Goal: Task Accomplishment & Management: Complete application form

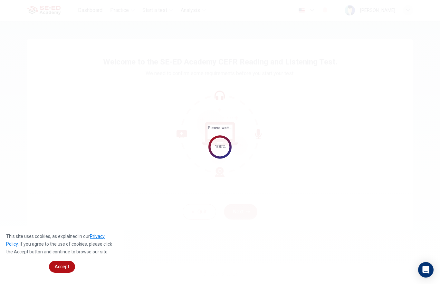
click at [61, 266] on span "Accept" at bounding box center [62, 266] width 14 height 5
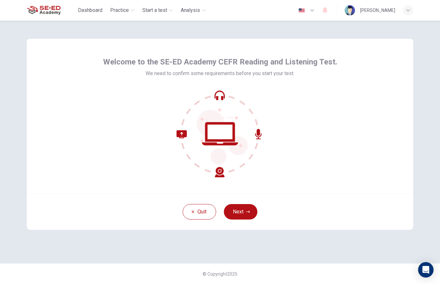
click at [235, 211] on button "Next" at bounding box center [240, 211] width 33 height 15
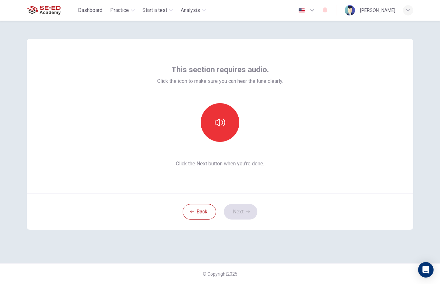
click at [230, 123] on button "button" at bounding box center [219, 122] width 39 height 39
click at [219, 123] on icon "button" at bounding box center [220, 122] width 10 height 10
click at [222, 124] on icon "button" at bounding box center [220, 122] width 10 height 8
click at [242, 211] on button "Next" at bounding box center [240, 211] width 33 height 15
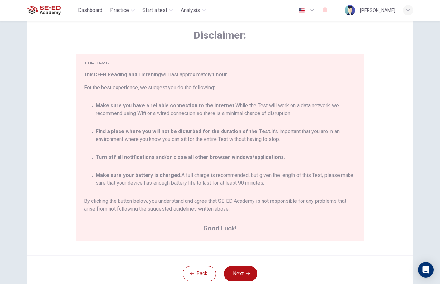
scroll to position [30, 0]
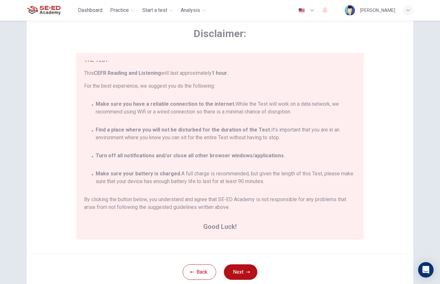
click at [247, 273] on icon "button" at bounding box center [248, 272] width 4 height 4
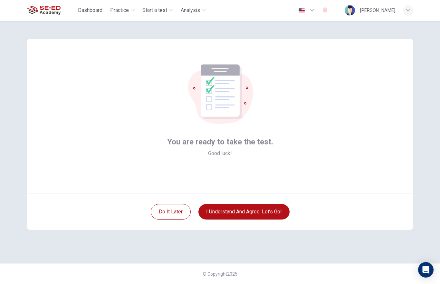
click at [263, 214] on button "I understand and agree. Let’s go!" at bounding box center [243, 211] width 91 height 15
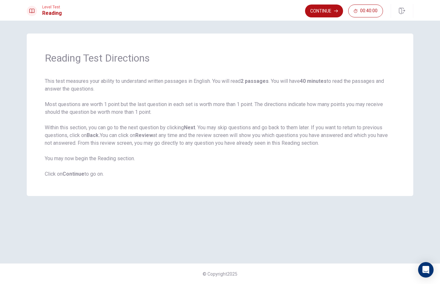
click at [330, 14] on button "Continue" at bounding box center [324, 11] width 38 height 13
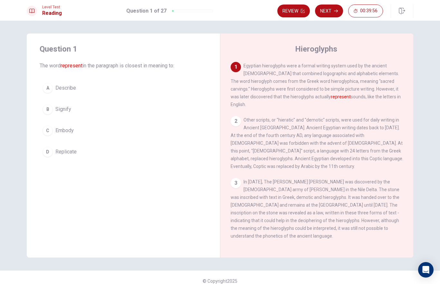
click at [50, 131] on div "C" at bounding box center [47, 130] width 10 height 10
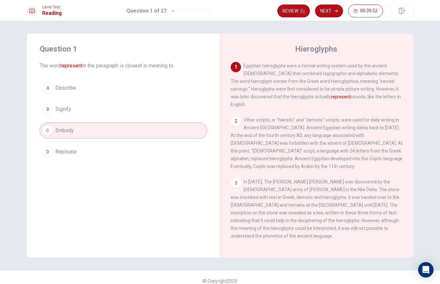
click at [48, 153] on div "D" at bounding box center [47, 151] width 10 height 10
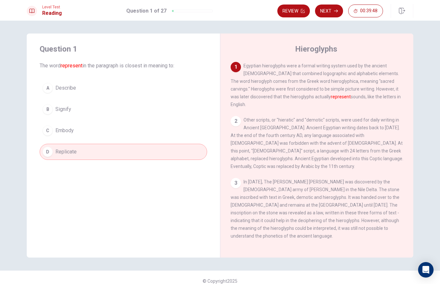
click at [113, 123] on button "C Embody" at bounding box center [123, 130] width 167 height 16
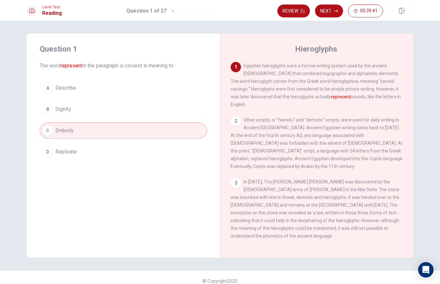
click at [332, 6] on button "Next" at bounding box center [329, 11] width 28 height 13
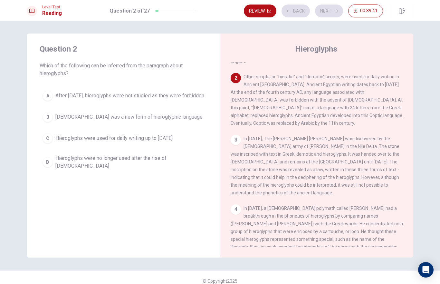
scroll to position [48, 0]
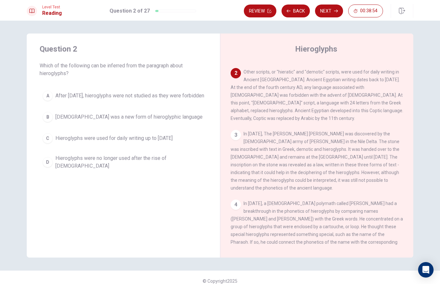
click at [97, 166] on span "Hieroglyphs were no longer used after the rise of [DEMOGRAPHIC_DATA]" at bounding box center [129, 161] width 149 height 15
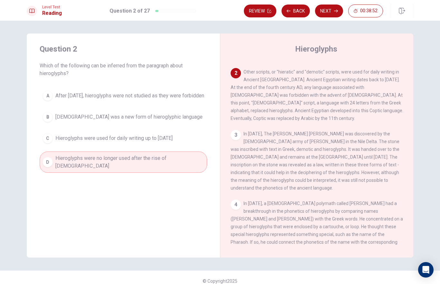
click at [48, 158] on button "D Hieroglyphs were no longer used after the rise of [DEMOGRAPHIC_DATA]" at bounding box center [123, 161] width 167 height 21
click at [332, 10] on button "Next" at bounding box center [329, 11] width 28 height 13
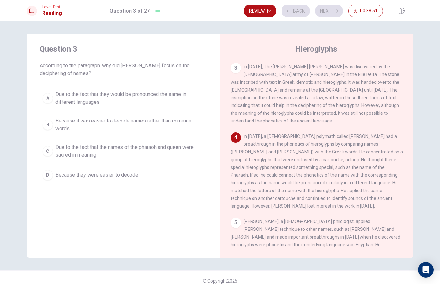
scroll to position [120, 0]
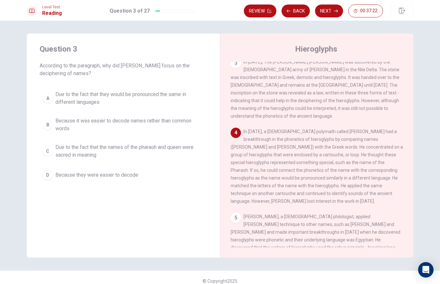
click at [49, 150] on div "C" at bounding box center [47, 151] width 10 height 10
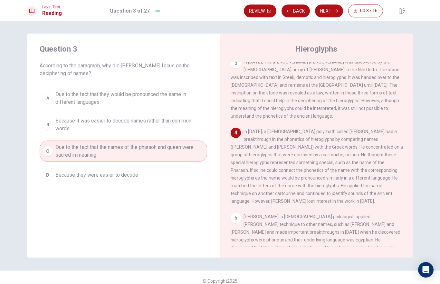
click at [332, 11] on button "Next" at bounding box center [329, 11] width 28 height 13
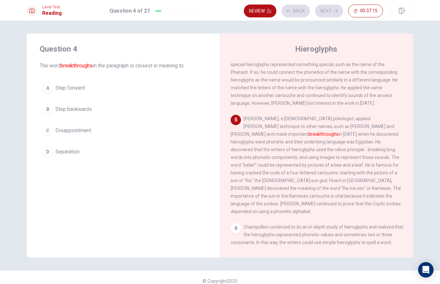
scroll to position [224, 0]
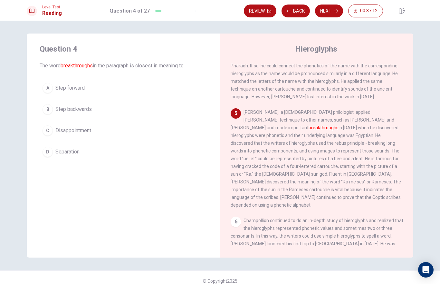
click at [50, 86] on div "A" at bounding box center [47, 88] width 10 height 10
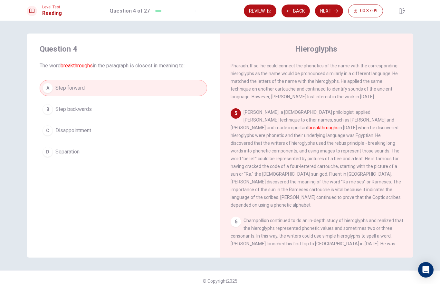
click at [334, 10] on icon "button" at bounding box center [336, 11] width 4 height 4
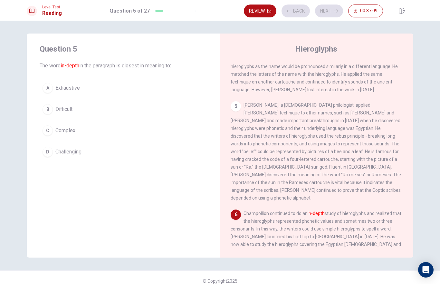
scroll to position [231, 0]
click at [50, 134] on div "C" at bounding box center [47, 130] width 10 height 10
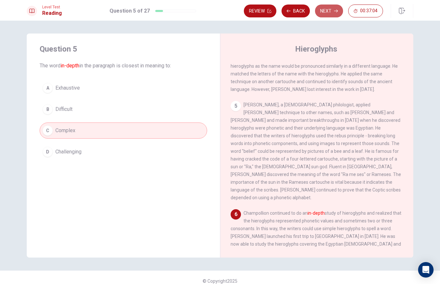
click at [332, 13] on button "Next" at bounding box center [329, 11] width 28 height 13
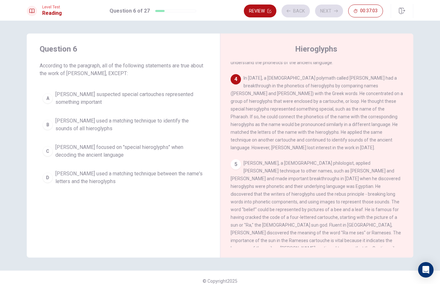
scroll to position [168, 0]
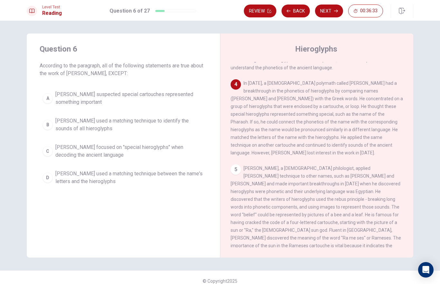
click at [265, 10] on button "Review" at bounding box center [260, 11] width 33 height 13
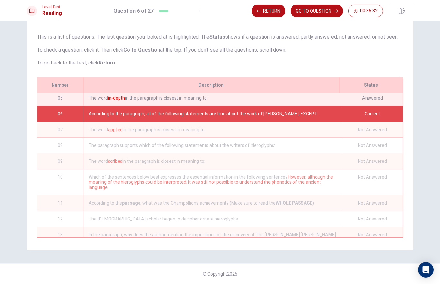
scroll to position [79, 0]
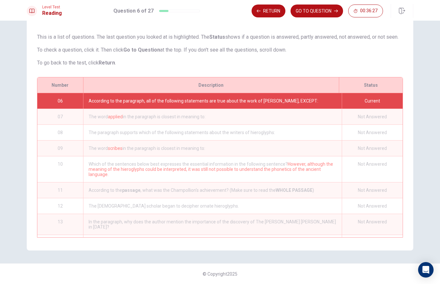
click at [269, 12] on button "Return" at bounding box center [268, 11] width 34 height 13
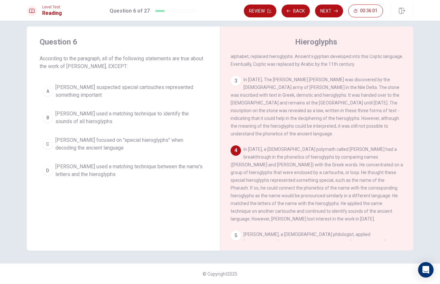
scroll to position [98, 0]
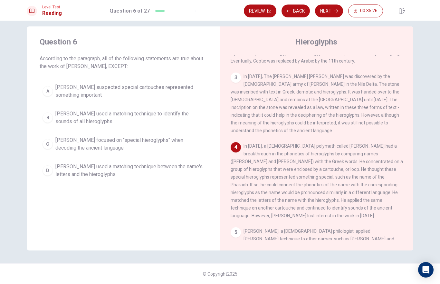
click at [49, 120] on div "B" at bounding box center [47, 117] width 10 height 10
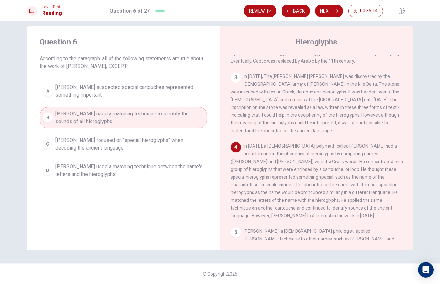
click at [329, 16] on button "Next" at bounding box center [329, 11] width 28 height 13
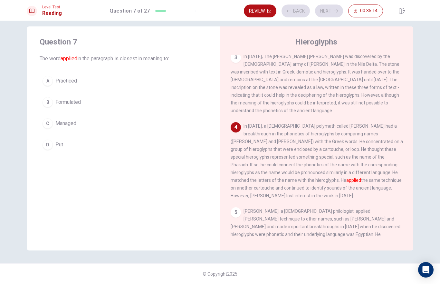
scroll to position [120, 0]
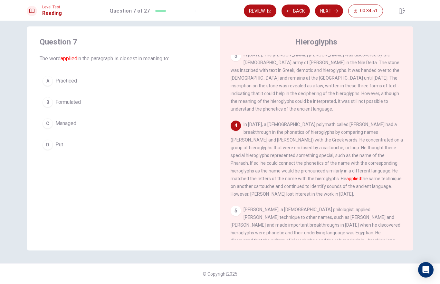
click at [54, 86] on button "A Practiced" at bounding box center [123, 81] width 167 height 16
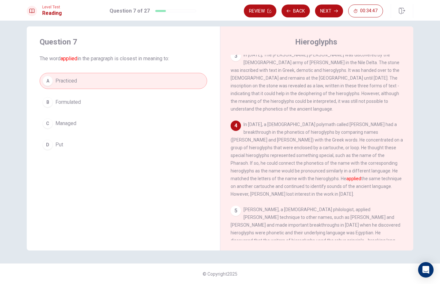
click at [330, 11] on button "Next" at bounding box center [329, 11] width 28 height 13
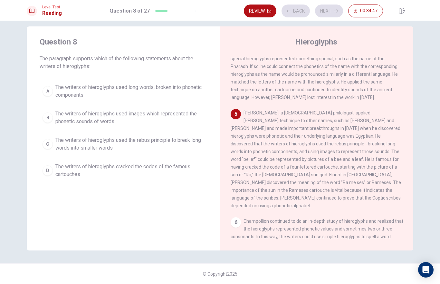
scroll to position [224, 0]
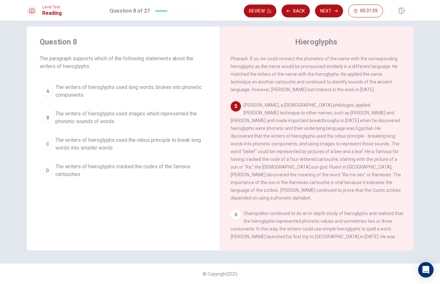
click at [47, 112] on div "B" at bounding box center [47, 117] width 10 height 10
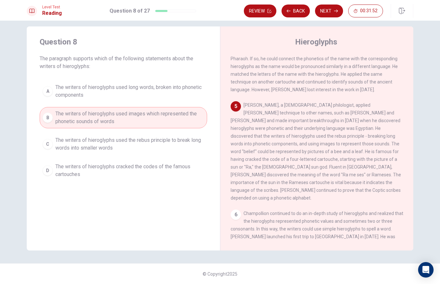
click at [327, 17] on button "Next" at bounding box center [329, 11] width 28 height 13
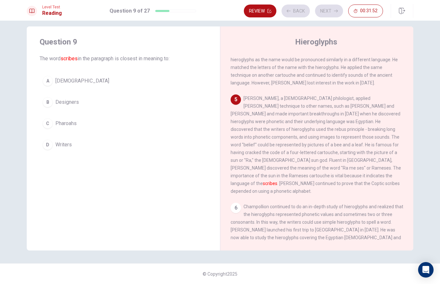
scroll to position [231, 0]
click at [43, 144] on div "D" at bounding box center [47, 144] width 10 height 10
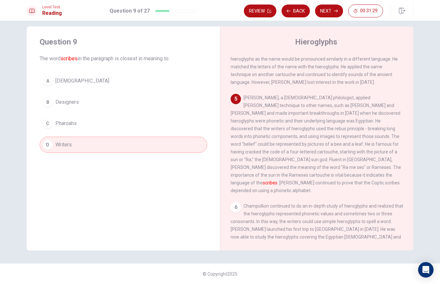
click at [328, 9] on button "Next" at bounding box center [329, 11] width 28 height 13
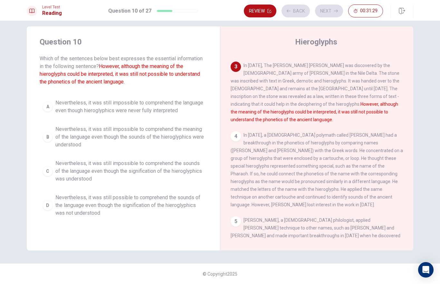
scroll to position [104, 0]
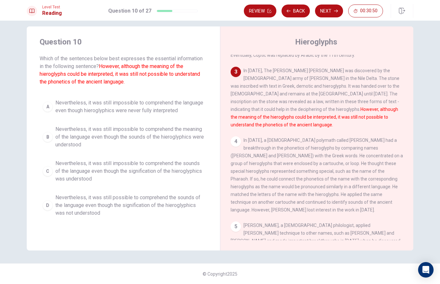
click at [88, 132] on span "Nevertheless, it was still impossible to comprehend the meaning of the language…" at bounding box center [129, 136] width 149 height 23
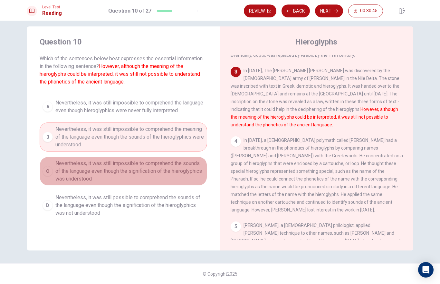
click at [150, 171] on span "Nevertheless, it was still impossible to comprehend the sounds of the language …" at bounding box center [129, 170] width 149 height 23
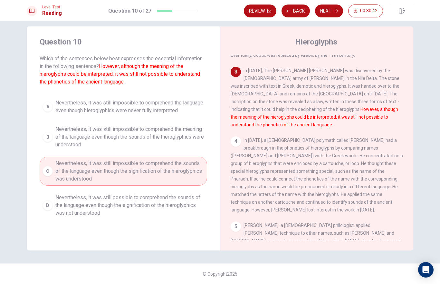
click at [182, 137] on span "Nevertheless, it was still impossible to comprehend the meaning of the language…" at bounding box center [129, 136] width 149 height 23
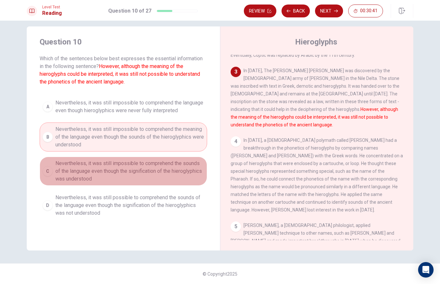
click at [145, 181] on span "Nevertheless, it was still impossible to comprehend the sounds of the language …" at bounding box center [129, 170] width 149 height 23
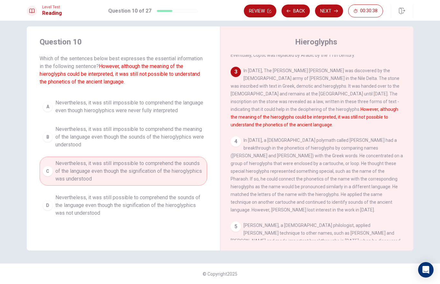
click at [336, 10] on icon "button" at bounding box center [336, 11] width 4 height 4
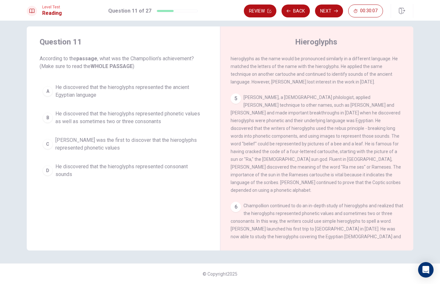
scroll to position [231, 0]
click at [50, 93] on div "A" at bounding box center [47, 91] width 10 height 10
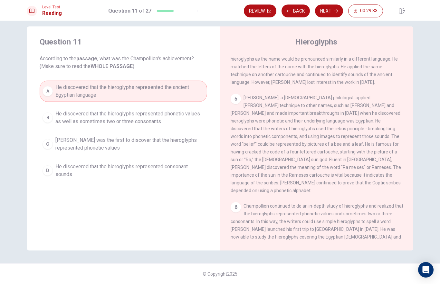
click at [66, 173] on span "He discovered that the hieroglyphs represented consonant sounds" at bounding box center [129, 170] width 149 height 15
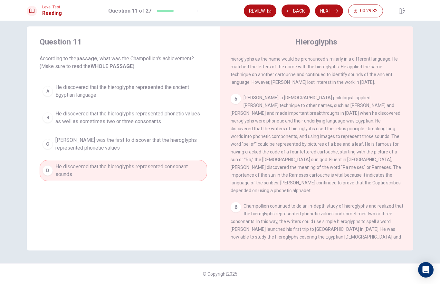
click at [52, 145] on div "C" at bounding box center [47, 144] width 10 height 10
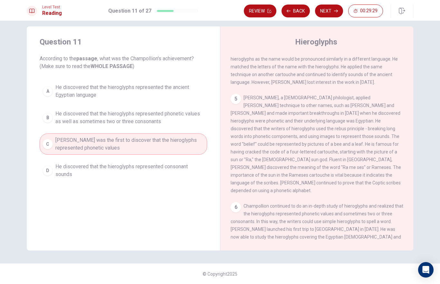
click at [59, 127] on button "B He discovered that the hieroglyphs represented phonetic values as well as som…" at bounding box center [123, 117] width 167 height 21
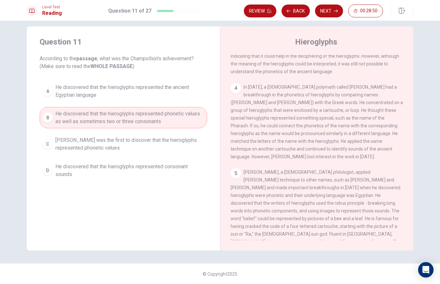
scroll to position [180, 0]
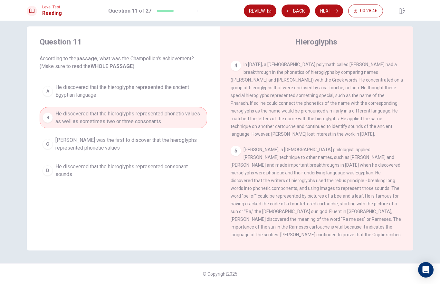
click at [176, 164] on span "He discovered that the hieroglyphs represented consonant sounds" at bounding box center [129, 170] width 149 height 15
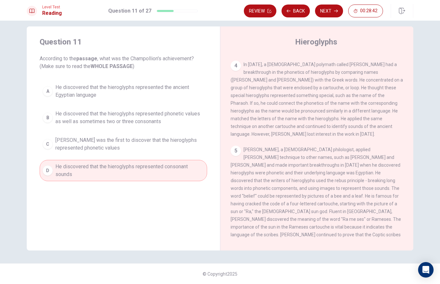
click at [329, 11] on button "Next" at bounding box center [329, 11] width 28 height 13
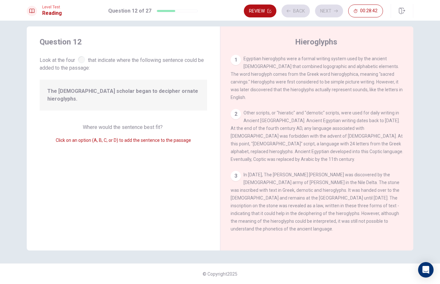
scroll to position [242, 0]
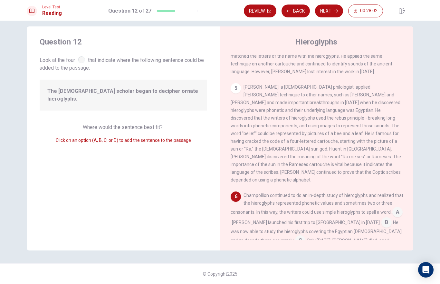
click at [381, 218] on input at bounding box center [386, 223] width 10 height 10
click at [296, 243] on input at bounding box center [291, 248] width 10 height 10
click at [381, 218] on input at bounding box center [386, 223] width 10 height 10
click at [322, 11] on button "Next" at bounding box center [329, 11] width 28 height 13
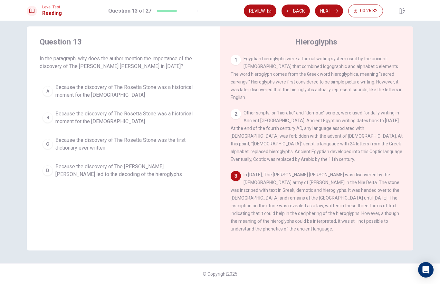
click at [58, 168] on span "Because the discovery of The [PERSON_NAME] [PERSON_NAME] led to the decoding of…" at bounding box center [129, 170] width 149 height 15
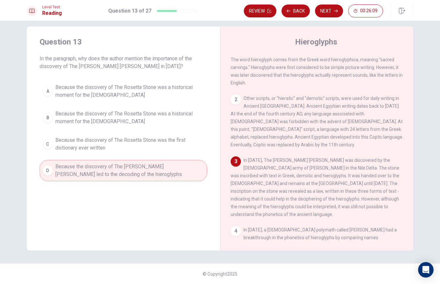
scroll to position [15, 0]
click at [336, 11] on icon "button" at bounding box center [336, 11] width 4 height 4
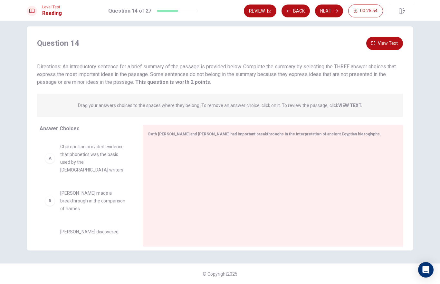
scroll to position [0, 0]
click at [55, 154] on div "A" at bounding box center [50, 158] width 10 height 10
click at [48, 157] on div "A" at bounding box center [50, 158] width 10 height 10
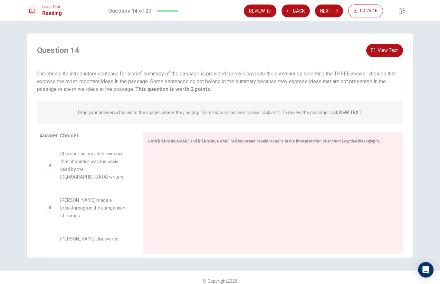
click at [56, 166] on div "A Champollion provided evidence that phonetics was the basis used by the [DEMOG…" at bounding box center [86, 165] width 82 height 31
click at [51, 162] on div "A" at bounding box center [50, 165] width 10 height 10
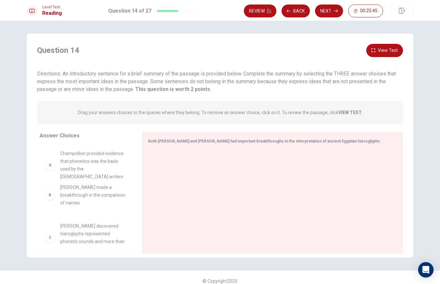
click at [50, 156] on div "B [PERSON_NAME] made a breakthrough in the comparison of names [PERSON_NAME] di…" at bounding box center [86, 193] width 93 height 99
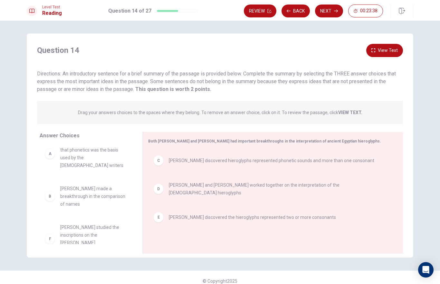
click at [328, 8] on button "Next" at bounding box center [329, 11] width 28 height 13
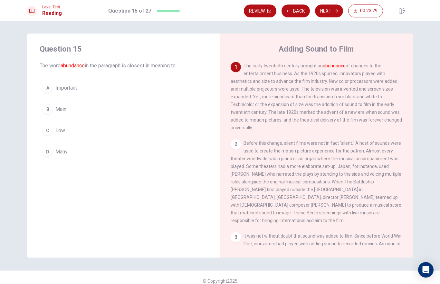
click at [50, 91] on div "A" at bounding box center [47, 88] width 10 height 10
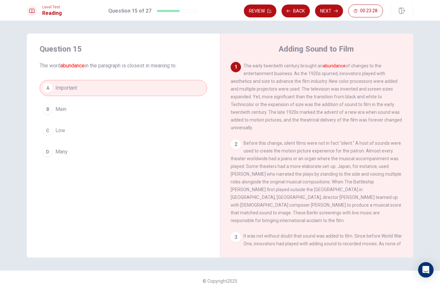
click at [54, 153] on button "D Many" at bounding box center [123, 152] width 167 height 16
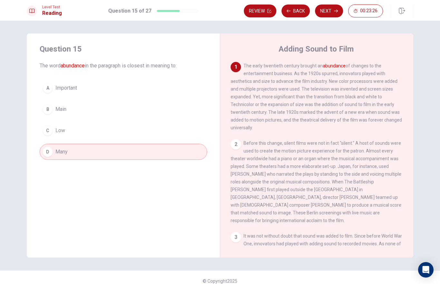
click at [321, 14] on button "Next" at bounding box center [329, 11] width 28 height 13
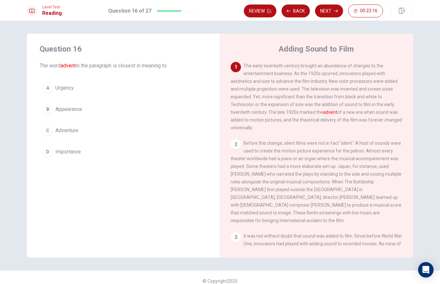
click at [45, 110] on div "B" at bounding box center [47, 109] width 10 height 10
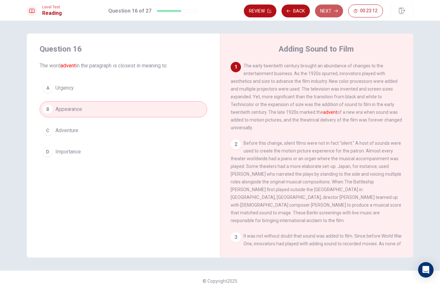
click at [324, 12] on button "Next" at bounding box center [329, 11] width 28 height 13
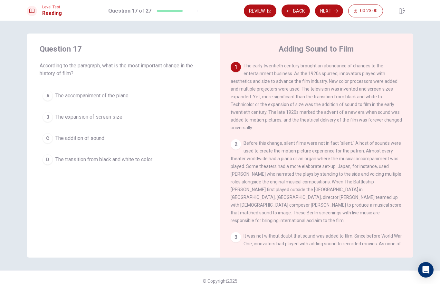
click at [48, 136] on div "C" at bounding box center [47, 138] width 10 height 10
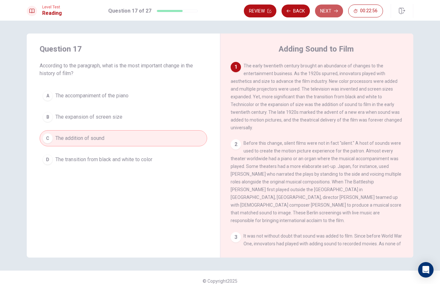
click at [321, 15] on button "Next" at bounding box center [329, 11] width 28 height 13
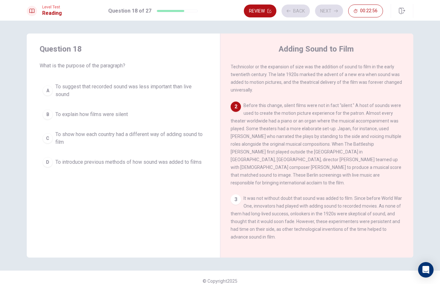
scroll to position [40, 0]
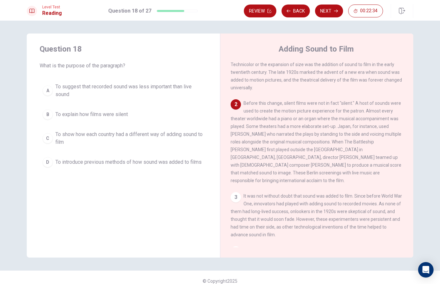
click at [47, 130] on button "C To show how each country had a different way of adding sound to film" at bounding box center [123, 137] width 167 height 21
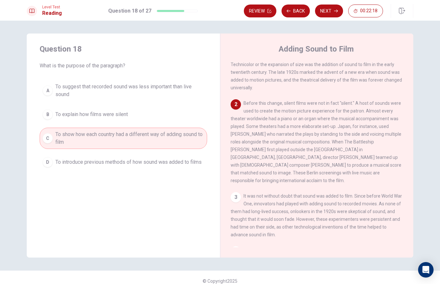
click at [51, 161] on div "D" at bounding box center [47, 162] width 10 height 10
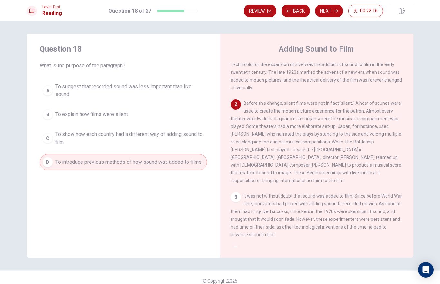
click at [325, 14] on button "Next" at bounding box center [329, 11] width 28 height 13
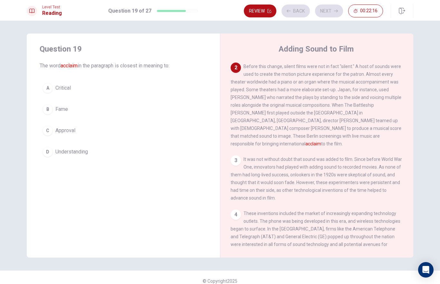
scroll to position [80, 0]
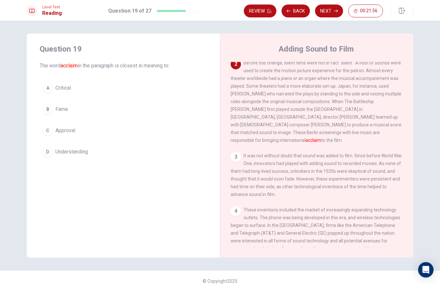
click at [43, 134] on button "C Approval" at bounding box center [123, 130] width 167 height 16
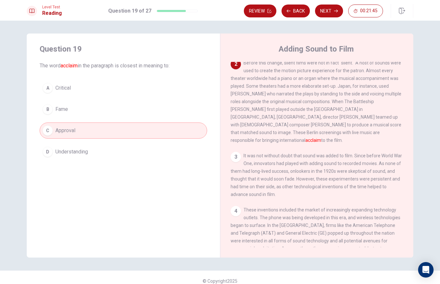
click at [48, 108] on div "B" at bounding box center [47, 109] width 10 height 10
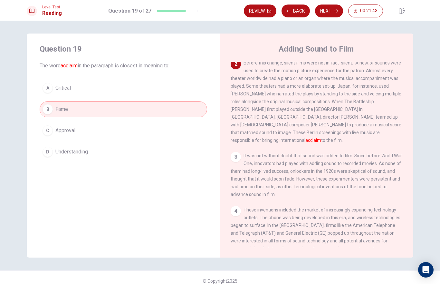
click at [331, 11] on button "Next" at bounding box center [329, 11] width 28 height 13
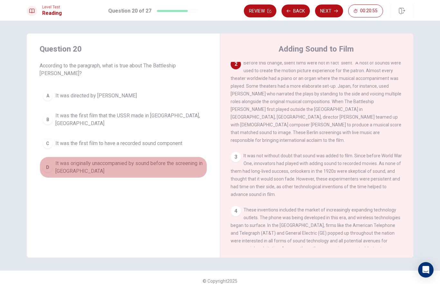
click at [47, 162] on div "D" at bounding box center [47, 167] width 10 height 10
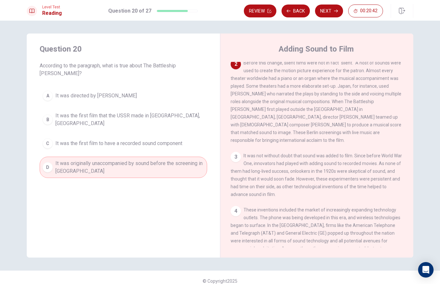
click at [44, 138] on div "C" at bounding box center [47, 143] width 10 height 10
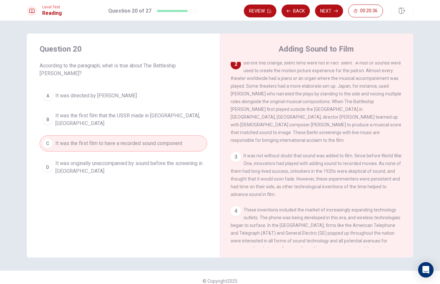
click at [327, 10] on button "Next" at bounding box center [329, 11] width 28 height 13
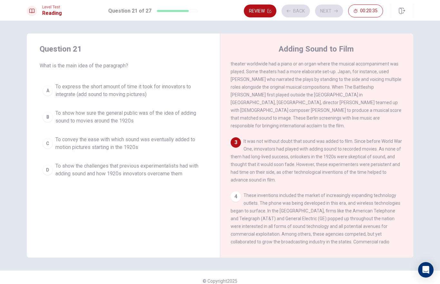
scroll to position [96, 0]
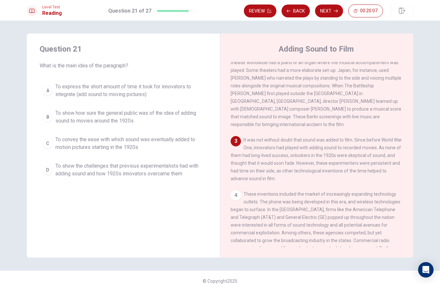
click at [49, 113] on div "B" at bounding box center [47, 117] width 10 height 10
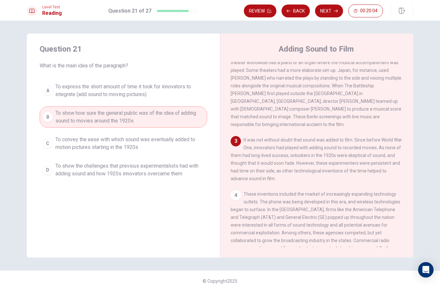
click at [49, 165] on div "D" at bounding box center [47, 169] width 10 height 10
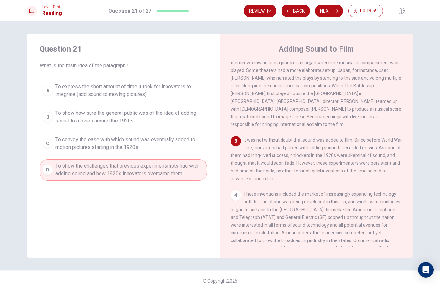
click at [328, 8] on button "Next" at bounding box center [329, 11] width 28 height 13
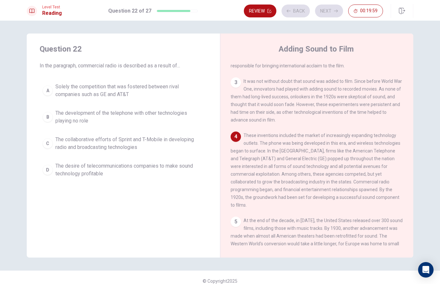
scroll to position [175, 0]
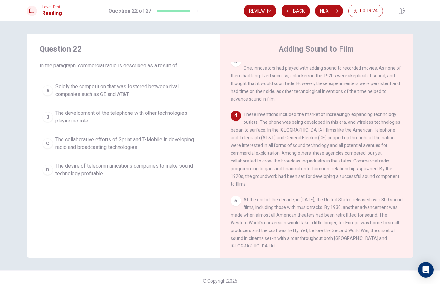
click at [47, 172] on div "D" at bounding box center [47, 169] width 10 height 10
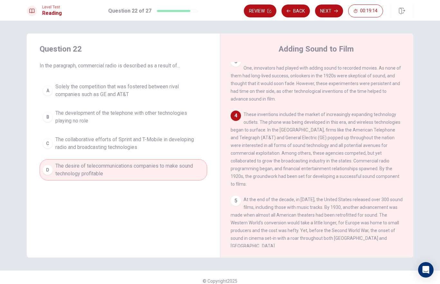
click at [330, 9] on button "Next" at bounding box center [329, 11] width 28 height 13
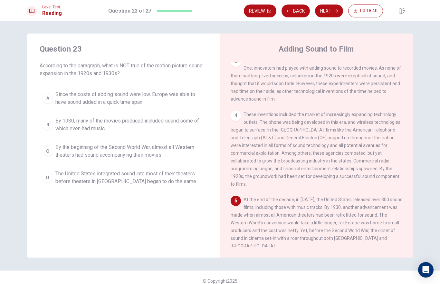
click at [53, 102] on button "A Since the costs of adding sound were low, Europe was able to have sound added…" at bounding box center [123, 98] width 167 height 21
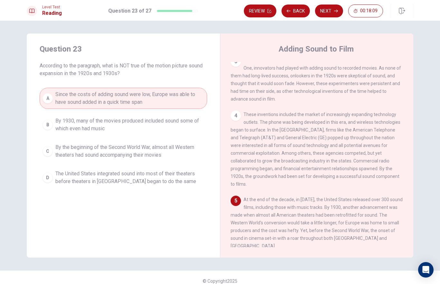
click at [328, 9] on button "Next" at bounding box center [329, 11] width 28 height 13
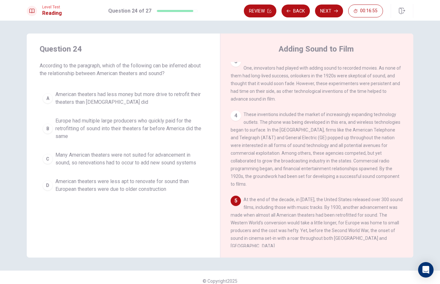
click at [45, 158] on div "C" at bounding box center [47, 159] width 10 height 10
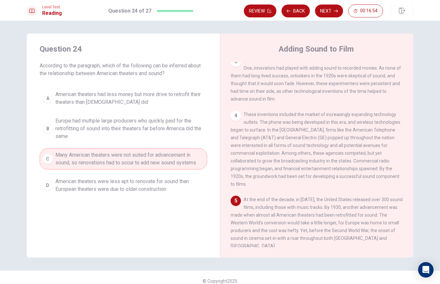
click at [329, 15] on button "Next" at bounding box center [329, 11] width 28 height 13
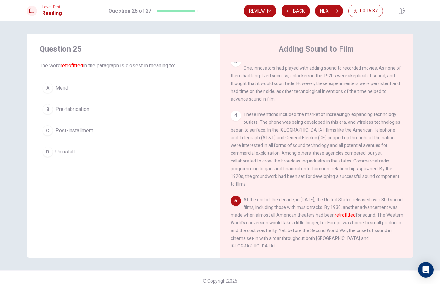
click at [47, 134] on div "C" at bounding box center [47, 130] width 10 height 10
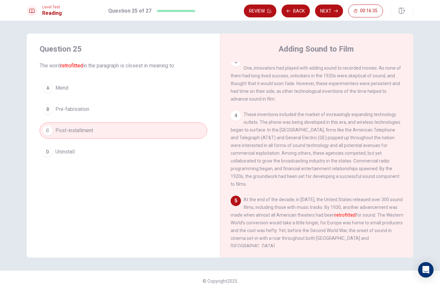
click at [327, 11] on button "Next" at bounding box center [329, 11] width 28 height 13
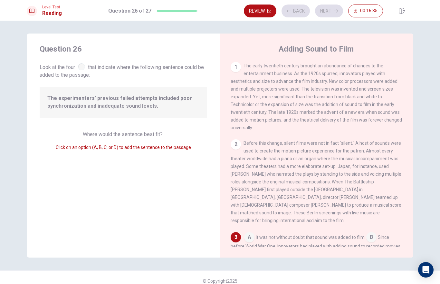
scroll to position [102, 0]
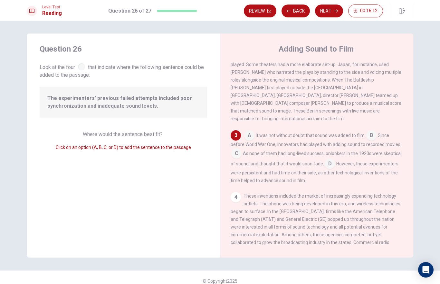
click at [238, 151] on input at bounding box center [236, 154] width 10 height 10
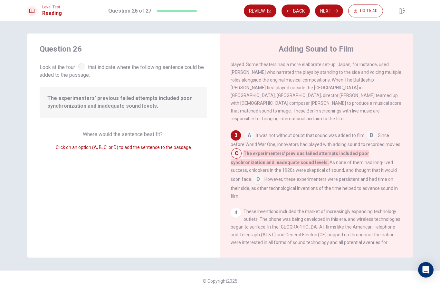
click at [326, 16] on button "Next" at bounding box center [329, 11] width 28 height 13
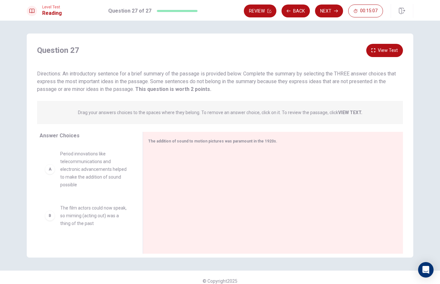
scroll to position [0, 0]
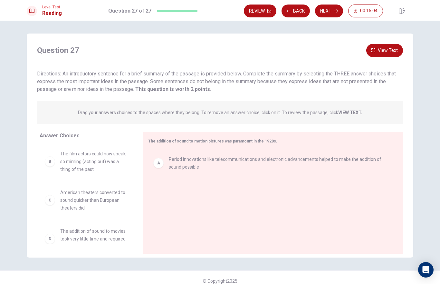
click at [10, 124] on div "Question 27 View Text Directions: An introductory sentence for a brief summary …" at bounding box center [220, 152] width 440 height 263
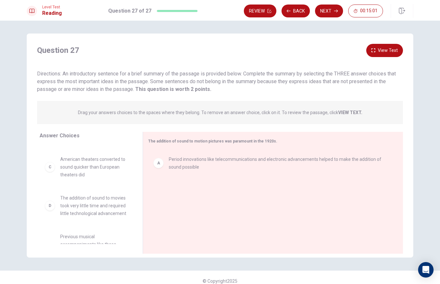
scroll to position [37, 0]
click at [177, 162] on span "Period innovations like telecommunications and electronic advancements helped t…" at bounding box center [278, 162] width 219 height 15
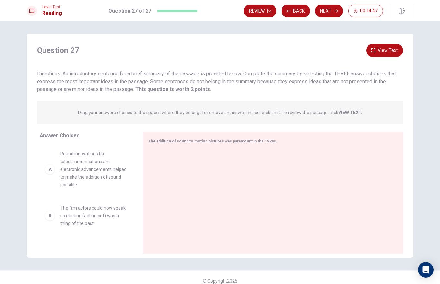
scroll to position [0, 0]
click at [377, 52] on button "View Text" at bounding box center [384, 50] width 37 height 13
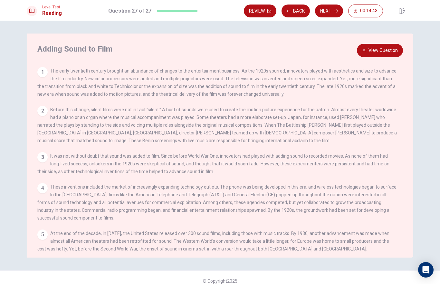
click at [392, 49] on button "View Question" at bounding box center [380, 50] width 46 height 13
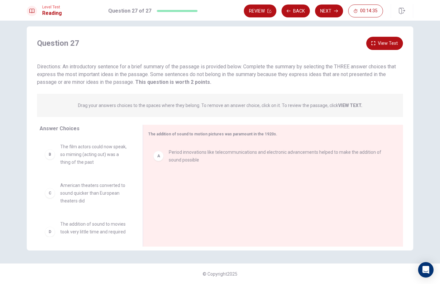
scroll to position [7, 0]
click at [375, 49] on button "View Text" at bounding box center [384, 43] width 37 height 13
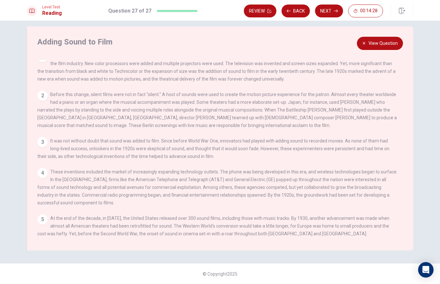
scroll to position [14, 0]
click at [383, 49] on button "View Question" at bounding box center [380, 43] width 46 height 13
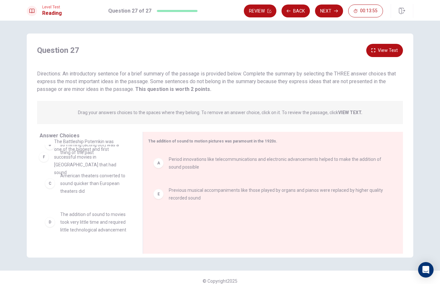
scroll to position [0, 0]
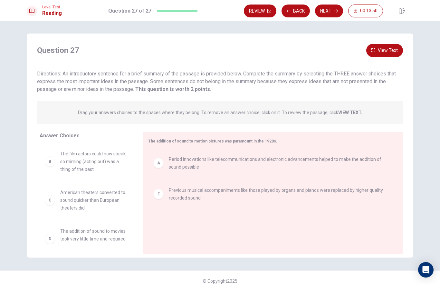
click at [189, 154] on div "A Period innovations like telecommunications and electronic advancements helped…" at bounding box center [270, 163] width 244 height 26
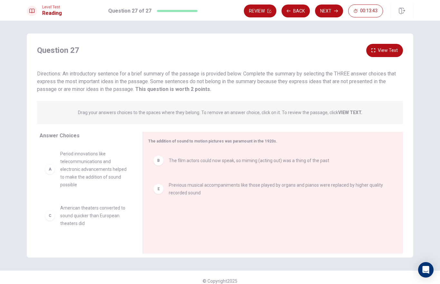
click at [187, 157] on span "The film actors could now speak, so miming (acting out) was a thing of the past" at bounding box center [249, 160] width 160 height 8
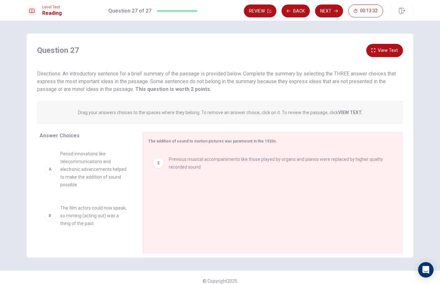
click at [105, 169] on span "Period innovations like telecommunications and electronic advancements helped t…" at bounding box center [93, 169] width 67 height 39
click at [96, 164] on span "Period innovations like telecommunications and electronic advancements helped t…" at bounding box center [93, 169] width 67 height 39
click at [95, 164] on span "Period innovations like telecommunications and electronic advancements helped t…" at bounding box center [93, 169] width 67 height 39
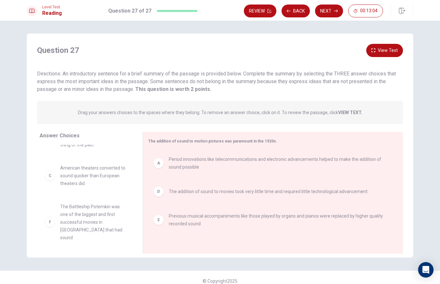
scroll to position [19, 0]
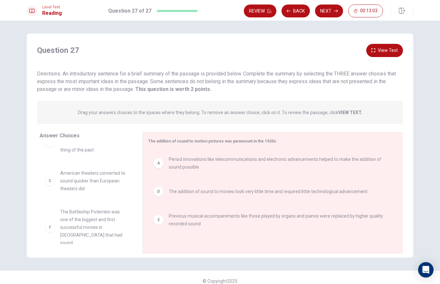
click at [323, 11] on button "Next" at bounding box center [329, 11] width 28 height 13
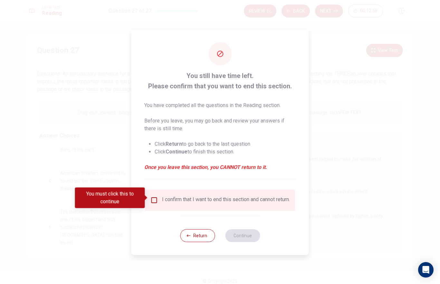
click at [153, 199] on input "You must click this to continue" at bounding box center [154, 200] width 8 height 8
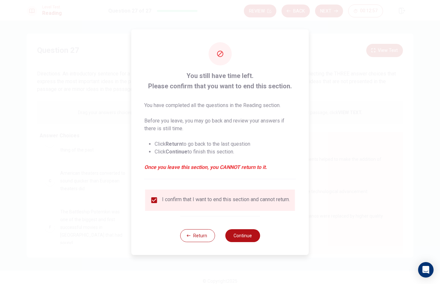
click at [238, 237] on button "Continue" at bounding box center [242, 235] width 35 height 13
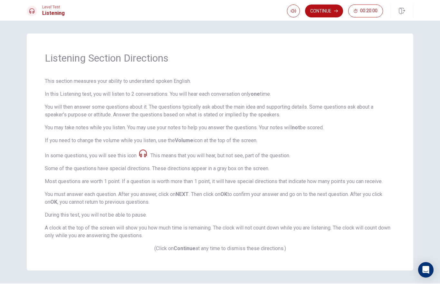
click at [325, 16] on button "Continue" at bounding box center [324, 11] width 38 height 13
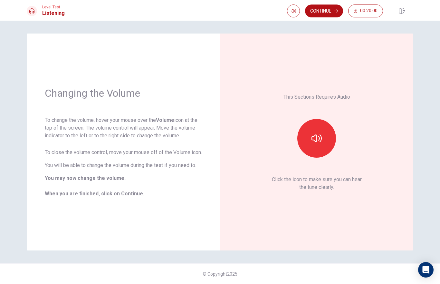
click at [314, 140] on icon "button" at bounding box center [316, 138] width 10 height 10
click at [325, 13] on button "Continue" at bounding box center [324, 11] width 38 height 13
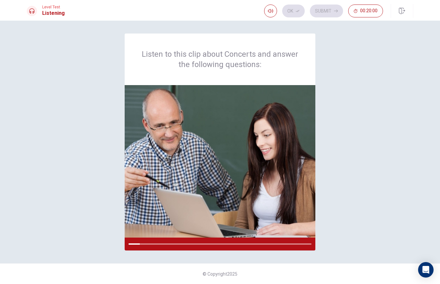
click at [139, 246] on div at bounding box center [220, 243] width 191 height 13
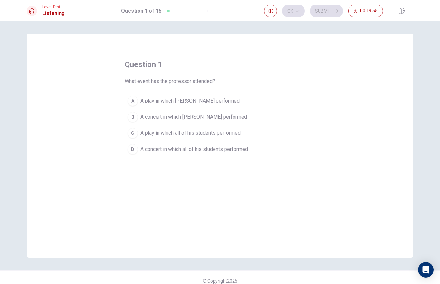
click at [133, 119] on div "B" at bounding box center [132, 117] width 10 height 10
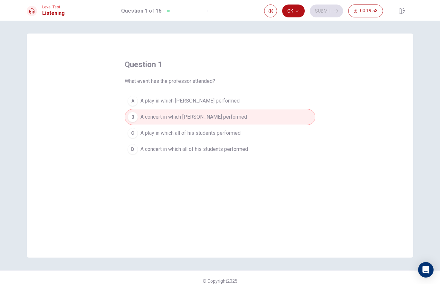
click at [300, 10] on button "Ok" at bounding box center [293, 11] width 23 height 13
click at [328, 8] on button "Submit" at bounding box center [326, 11] width 33 height 13
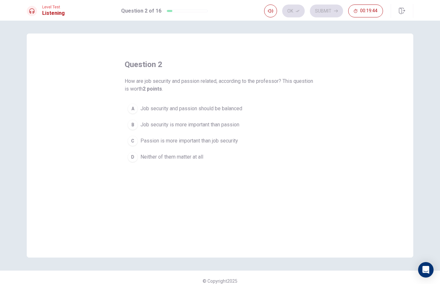
click at [231, 113] on button "A Job security and passion should be balanced" at bounding box center [220, 108] width 191 height 16
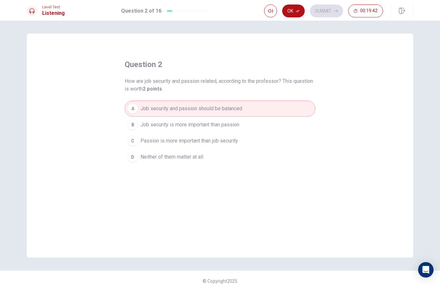
click at [291, 11] on button "Ok" at bounding box center [293, 11] width 23 height 13
click at [325, 13] on button "Submit" at bounding box center [326, 11] width 33 height 13
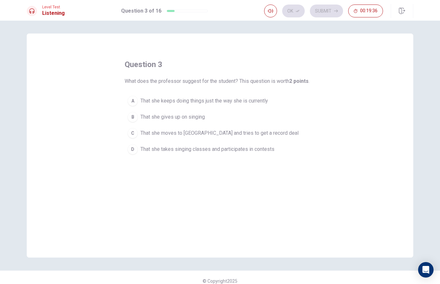
click at [134, 140] on button "C That she moves to [GEOGRAPHIC_DATA] and tries to get a record deal" at bounding box center [220, 133] width 191 height 16
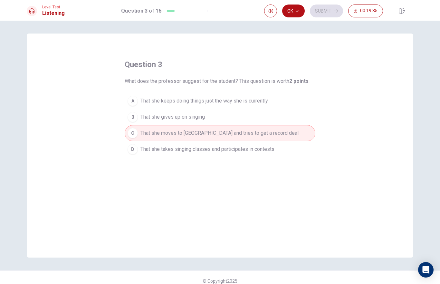
click at [136, 151] on div "D" at bounding box center [132, 149] width 10 height 10
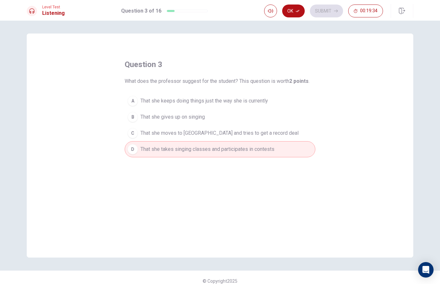
click at [296, 10] on icon "button" at bounding box center [297, 11] width 4 height 4
click at [324, 12] on button "Submit" at bounding box center [326, 11] width 33 height 13
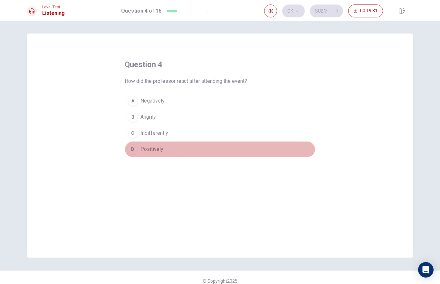
click at [134, 149] on div "D" at bounding box center [132, 149] width 10 height 10
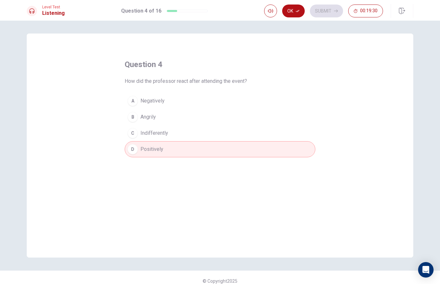
click at [294, 9] on button "Ok" at bounding box center [293, 11] width 23 height 13
click at [331, 11] on button "Submit" at bounding box center [326, 11] width 33 height 13
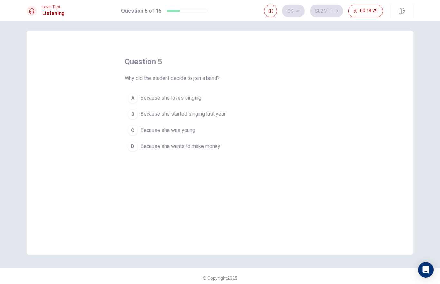
scroll to position [3, 0]
click at [137, 100] on button "A Because she loves singing" at bounding box center [220, 98] width 191 height 16
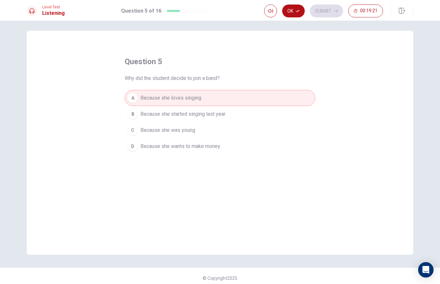
click at [295, 10] on button "Ok" at bounding box center [293, 11] width 23 height 13
click at [326, 11] on button "Submit" at bounding box center [326, 11] width 33 height 13
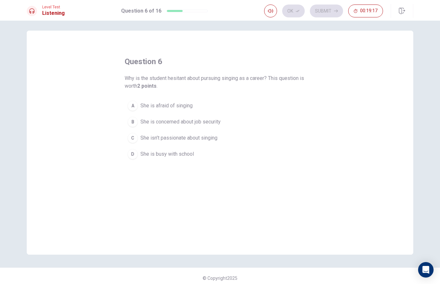
click at [130, 127] on button "B She is concerned about job security" at bounding box center [220, 122] width 191 height 16
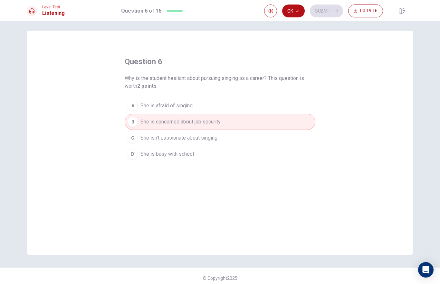
click at [295, 8] on button "Ok" at bounding box center [293, 11] width 23 height 13
click at [328, 11] on button "Submit" at bounding box center [326, 11] width 33 height 13
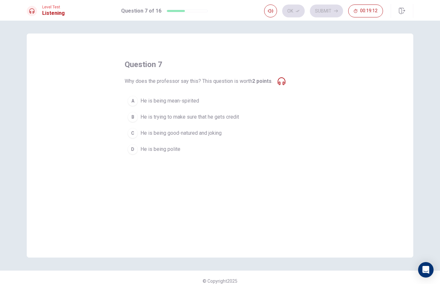
click at [134, 136] on div "C" at bounding box center [132, 133] width 10 height 10
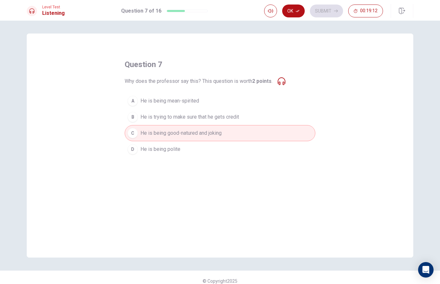
click at [293, 17] on button "Ok" at bounding box center [293, 11] width 23 height 13
click at [323, 13] on button "Submit" at bounding box center [326, 11] width 33 height 13
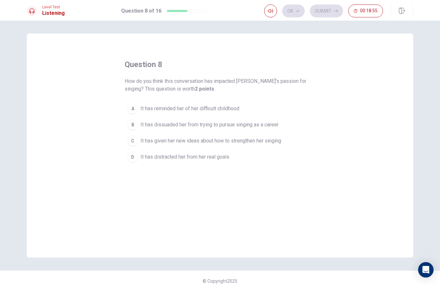
click at [134, 145] on div "C" at bounding box center [132, 140] width 10 height 10
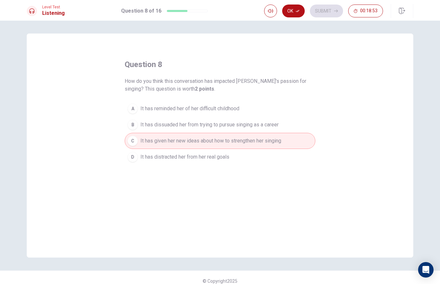
click at [293, 13] on button "Ok" at bounding box center [293, 11] width 23 height 13
click at [326, 11] on button "Submit" at bounding box center [326, 11] width 33 height 13
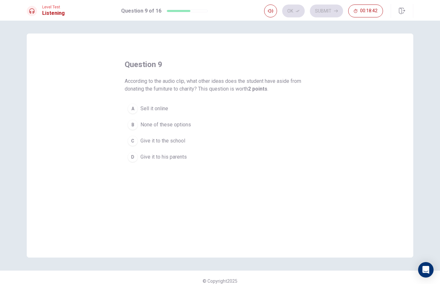
click at [132, 109] on div "A" at bounding box center [132, 108] width 10 height 10
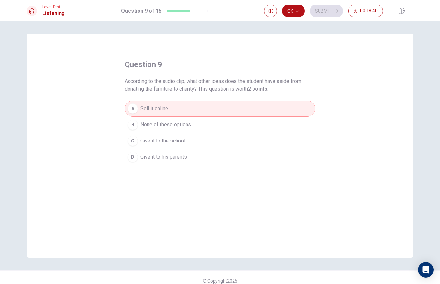
click at [266, 16] on div at bounding box center [270, 11] width 13 height 13
click at [295, 14] on button "Ok" at bounding box center [293, 11] width 23 height 13
click at [331, 9] on button "Submit" at bounding box center [326, 11] width 33 height 13
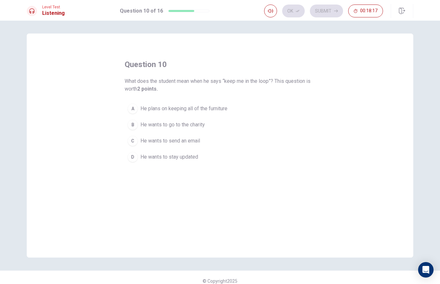
click at [135, 156] on div "D" at bounding box center [132, 157] width 10 height 10
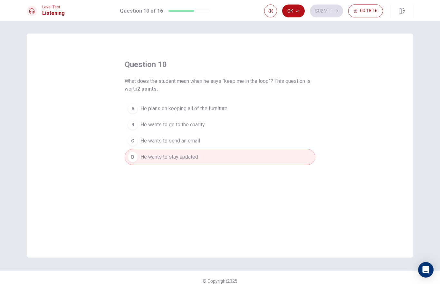
click at [295, 14] on button "Ok" at bounding box center [293, 11] width 23 height 13
click at [328, 9] on button "Submit" at bounding box center [326, 11] width 33 height 13
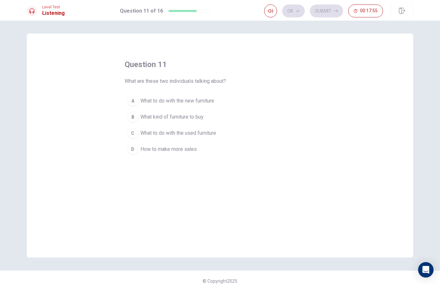
click at [136, 138] on button "C What to do with the used furniture" at bounding box center [220, 133] width 191 height 16
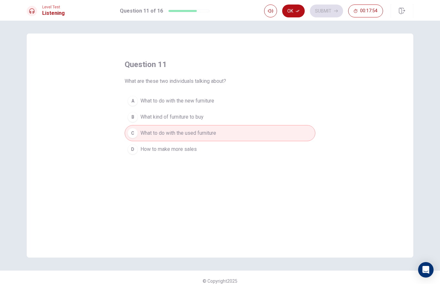
click at [291, 12] on button "Ok" at bounding box center [293, 11] width 23 height 13
click at [323, 14] on button "Submit" at bounding box center [326, 11] width 33 height 13
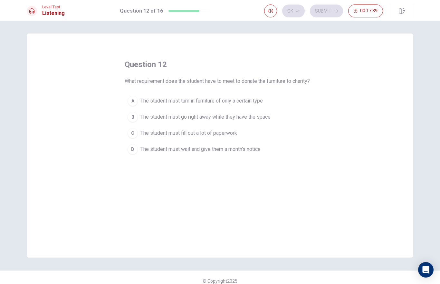
click at [135, 149] on div "D" at bounding box center [132, 149] width 10 height 10
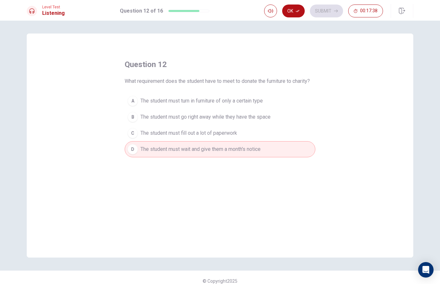
click at [286, 17] on button "Ok" at bounding box center [293, 11] width 23 height 13
click at [326, 14] on button "Submit" at bounding box center [326, 11] width 33 height 13
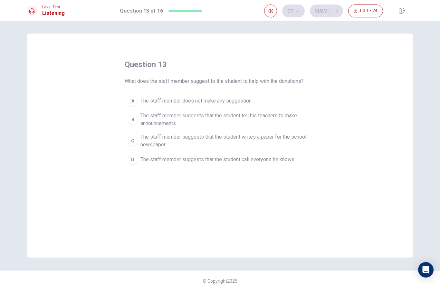
click at [141, 123] on span "The staff member suggests that the student tell his teachers to make announceme…" at bounding box center [226, 119] width 172 height 15
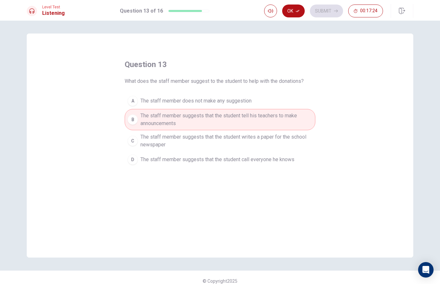
click at [134, 142] on div "C" at bounding box center [132, 140] width 10 height 10
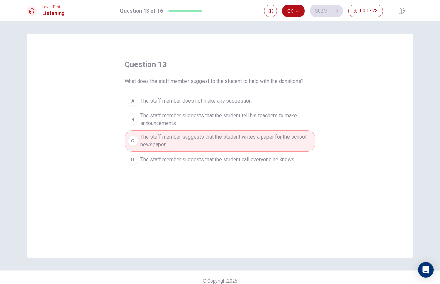
click at [289, 11] on button "Ok" at bounding box center [293, 11] width 23 height 13
click at [329, 13] on button "Submit" at bounding box center [326, 11] width 33 height 13
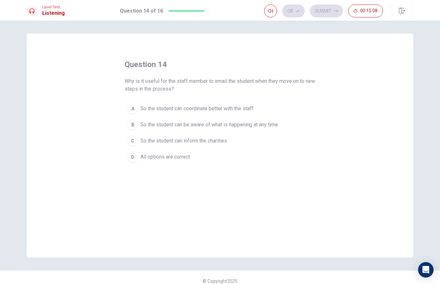
click at [127, 158] on button "D All options are correct" at bounding box center [220, 157] width 191 height 16
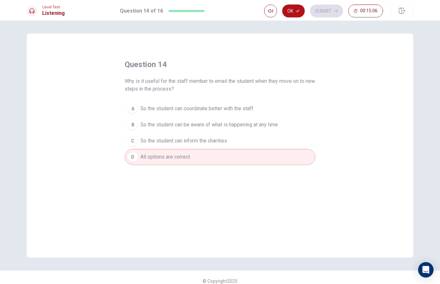
click at [291, 15] on button "Ok" at bounding box center [293, 11] width 23 height 13
click at [328, 15] on button "Submit" at bounding box center [326, 11] width 33 height 13
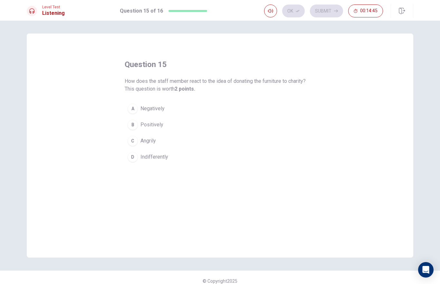
click at [135, 122] on div "B" at bounding box center [132, 124] width 10 height 10
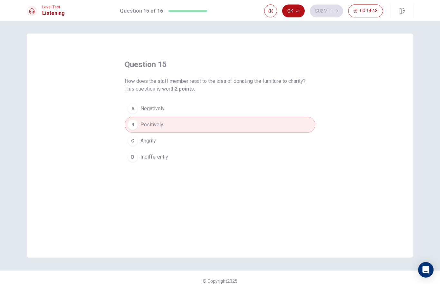
click at [294, 11] on button "Ok" at bounding box center [293, 11] width 23 height 13
click at [330, 16] on button "Submit" at bounding box center [326, 11] width 33 height 13
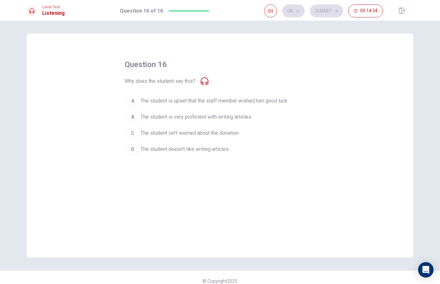
click at [132, 149] on div "D" at bounding box center [132, 149] width 10 height 10
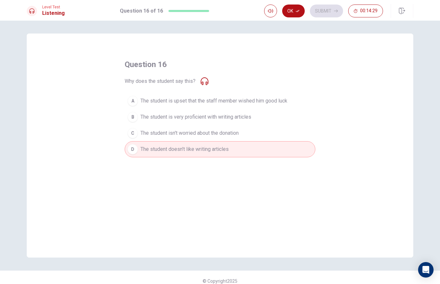
click at [303, 8] on button "Ok" at bounding box center [293, 11] width 23 height 13
click at [322, 14] on button "Submit" at bounding box center [326, 11] width 33 height 13
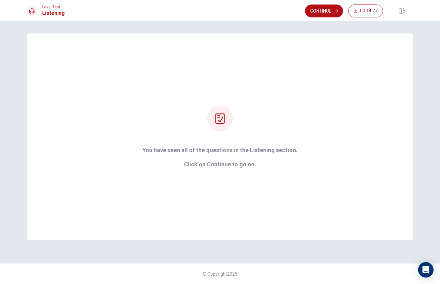
click at [331, 9] on button "Continue" at bounding box center [324, 11] width 38 height 13
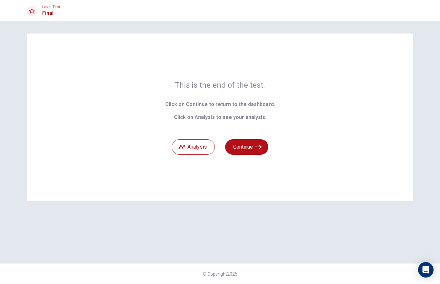
click at [246, 145] on button "Continue" at bounding box center [246, 146] width 43 height 15
